Goal: Find specific page/section

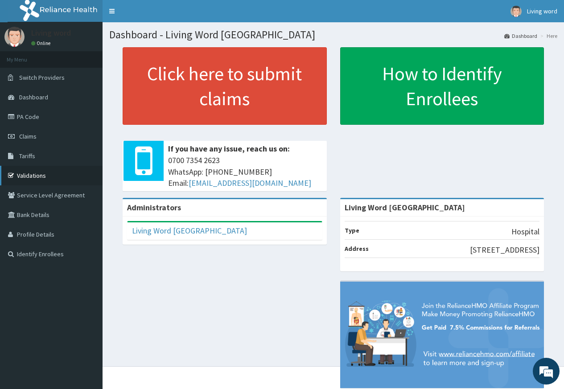
click at [30, 177] on link "Validations" at bounding box center [51, 176] width 103 height 20
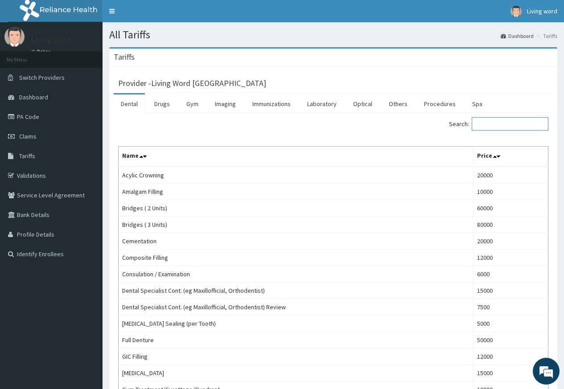
paste input "[MEDICAL_DATA] 250mg"
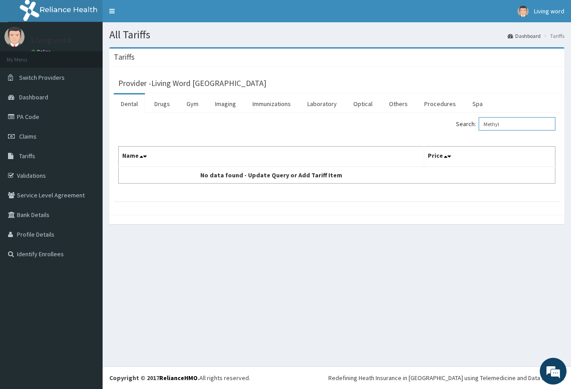
type input "Methyl"
